Goal: Transaction & Acquisition: Book appointment/travel/reservation

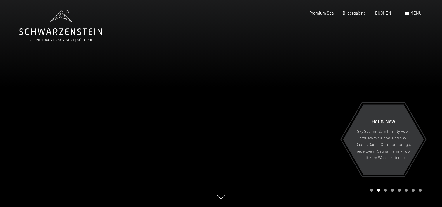
click at [406, 15] on span at bounding box center [407, 13] width 4 height 3
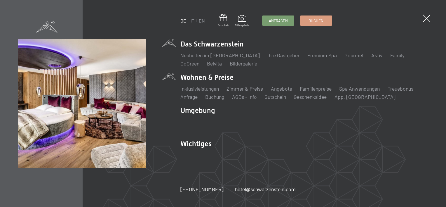
click at [214, 77] on li "Wohnen & Preise Inklusivleistungen Zimmer & Preise Liste Angebote Liste Familie…" at bounding box center [304, 86] width 248 height 28
click at [249, 89] on link "Zimmer & Preise" at bounding box center [245, 88] width 37 height 6
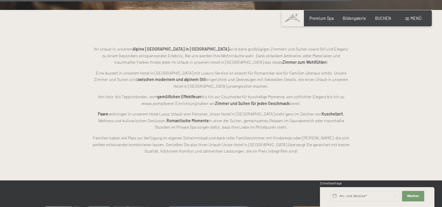
scroll to position [1323, 0]
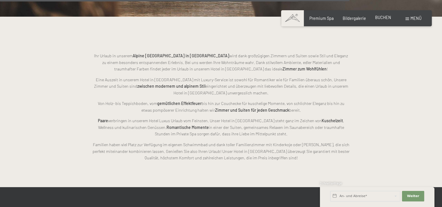
click at [378, 20] on span "BUCHEN" at bounding box center [383, 17] width 16 height 5
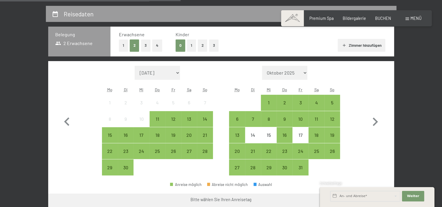
click at [204, 48] on button "2" at bounding box center [203, 45] width 10 height 12
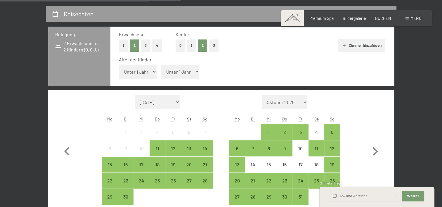
click at [152, 72] on select "Unter 1 Jahr 1 Jahr 2 Jahre 3 Jahre 4 Jahre 5 Jahre 6 Jahre 7 Jahre 8 Jahre 9 J…" at bounding box center [138, 72] width 38 height 14
select select "7"
click at [119, 65] on select "Unter 1 Jahr 1 Jahr 2 Jahre 3 Jahre 4 Jahre 5 Jahre 6 Jahre 7 Jahre 8 Jahre 9 J…" at bounding box center [138, 72] width 38 height 14
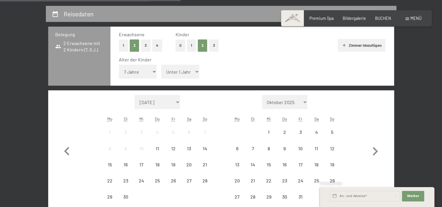
click at [178, 75] on select "Unter 1 Jahr 1 Jahr 2 Jahre 3 Jahre 4 Jahre 5 Jahre 6 Jahre 7 Jahre 8 Jahre 9 J…" at bounding box center [180, 72] width 38 height 14
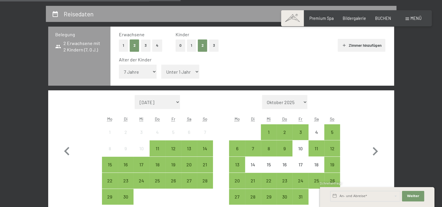
select select "8"
click at [161, 65] on select "Unter 1 Jahr 1 Jahr 2 Jahre 3 Jahre 4 Jahre 5 Jahre 6 Jahre 7 Jahre 8 Jahre 9 J…" at bounding box center [180, 72] width 38 height 14
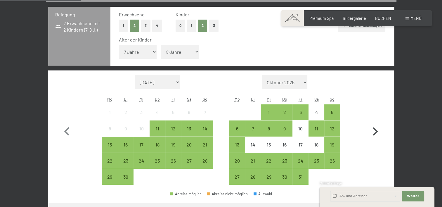
scroll to position [146, 0]
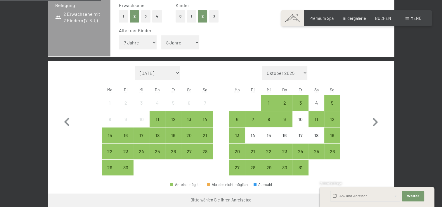
click at [306, 72] on select "[DATE] [DATE] [DATE] [DATE] [DATE] [PERSON_NAME][DATE] [DATE] [DATE] [DATE] [DA…" at bounding box center [285, 73] width 46 height 14
select select "[DATE]"
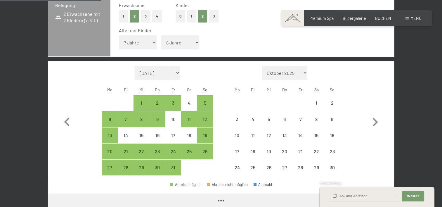
select select "[DATE]"
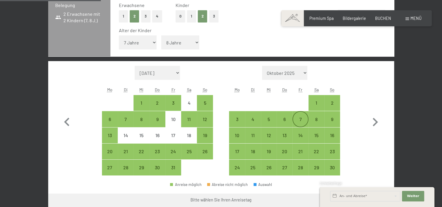
click at [303, 120] on div "7" at bounding box center [300, 124] width 15 height 15
select select "[DATE]"
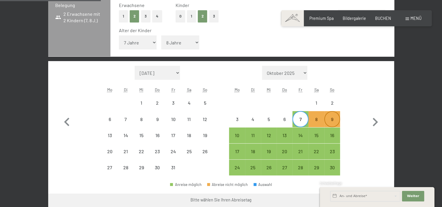
click at [329, 119] on div "9" at bounding box center [332, 124] width 15 height 15
select select "[DATE]"
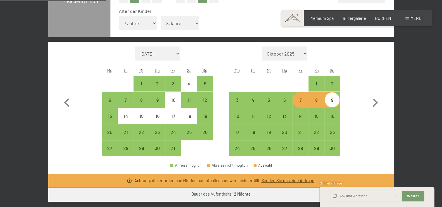
scroll to position [175, 0]
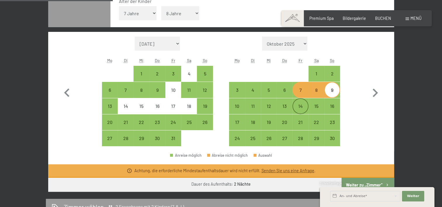
click at [300, 110] on div "14" at bounding box center [300, 111] width 15 height 15
select select "[DATE]"
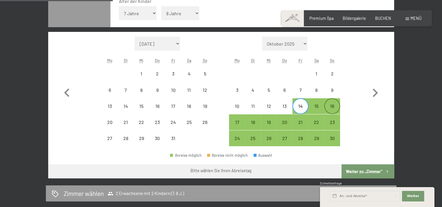
click at [332, 109] on div "16" at bounding box center [332, 111] width 15 height 15
select select "[DATE]"
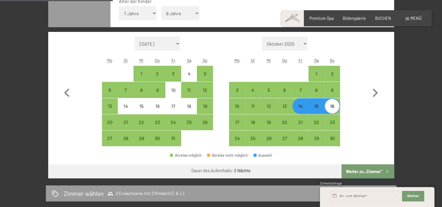
click at [356, 169] on button "Weiter zu „Zimmer“" at bounding box center [367, 171] width 52 height 14
select select "[DATE]"
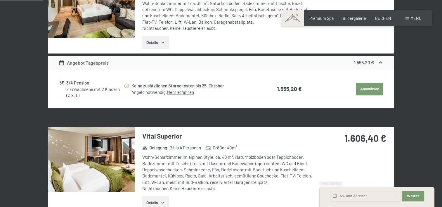
scroll to position [152, 0]
